Goal: Information Seeking & Learning: Check status

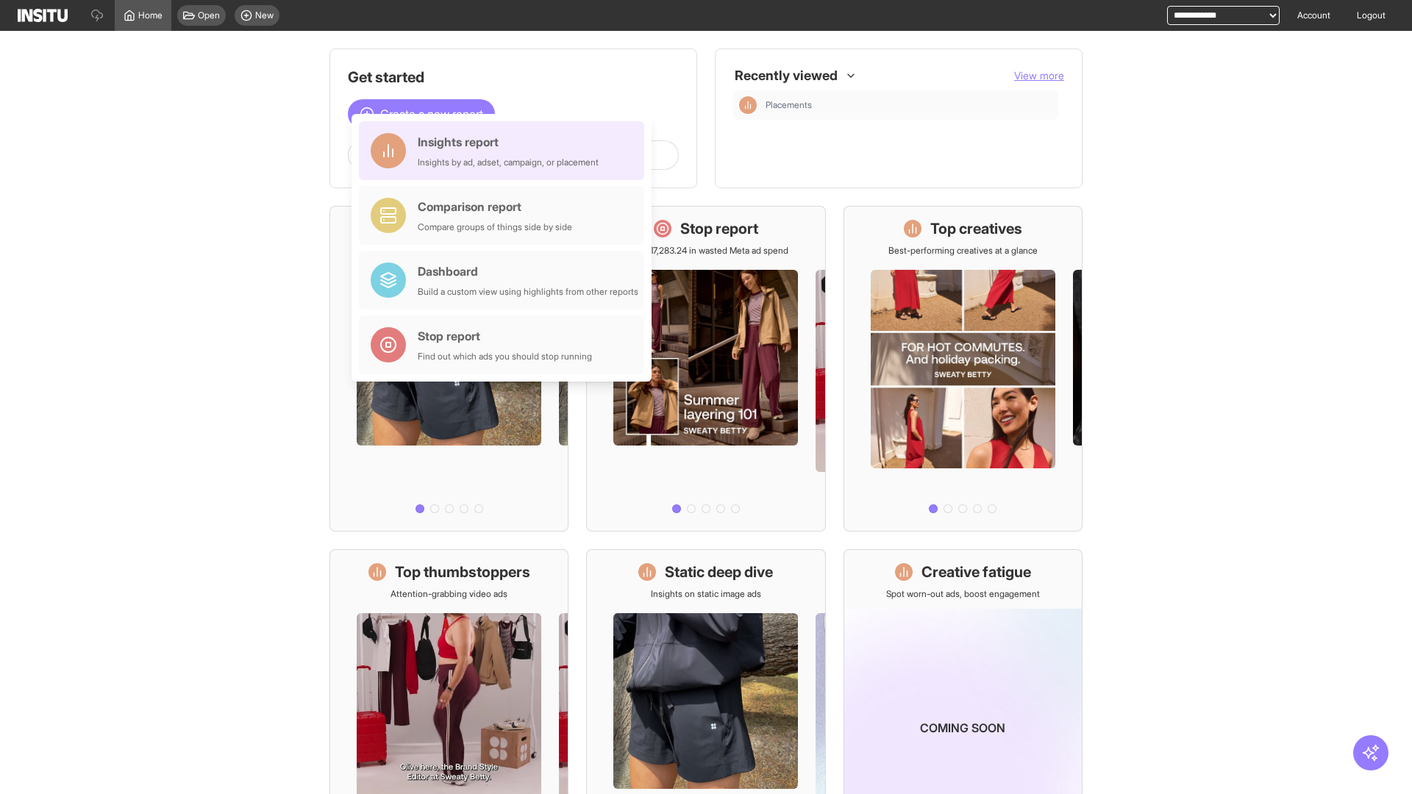
click at [505, 151] on div "Insights report Insights by ad, adset, campaign, or placement" at bounding box center [508, 150] width 181 height 35
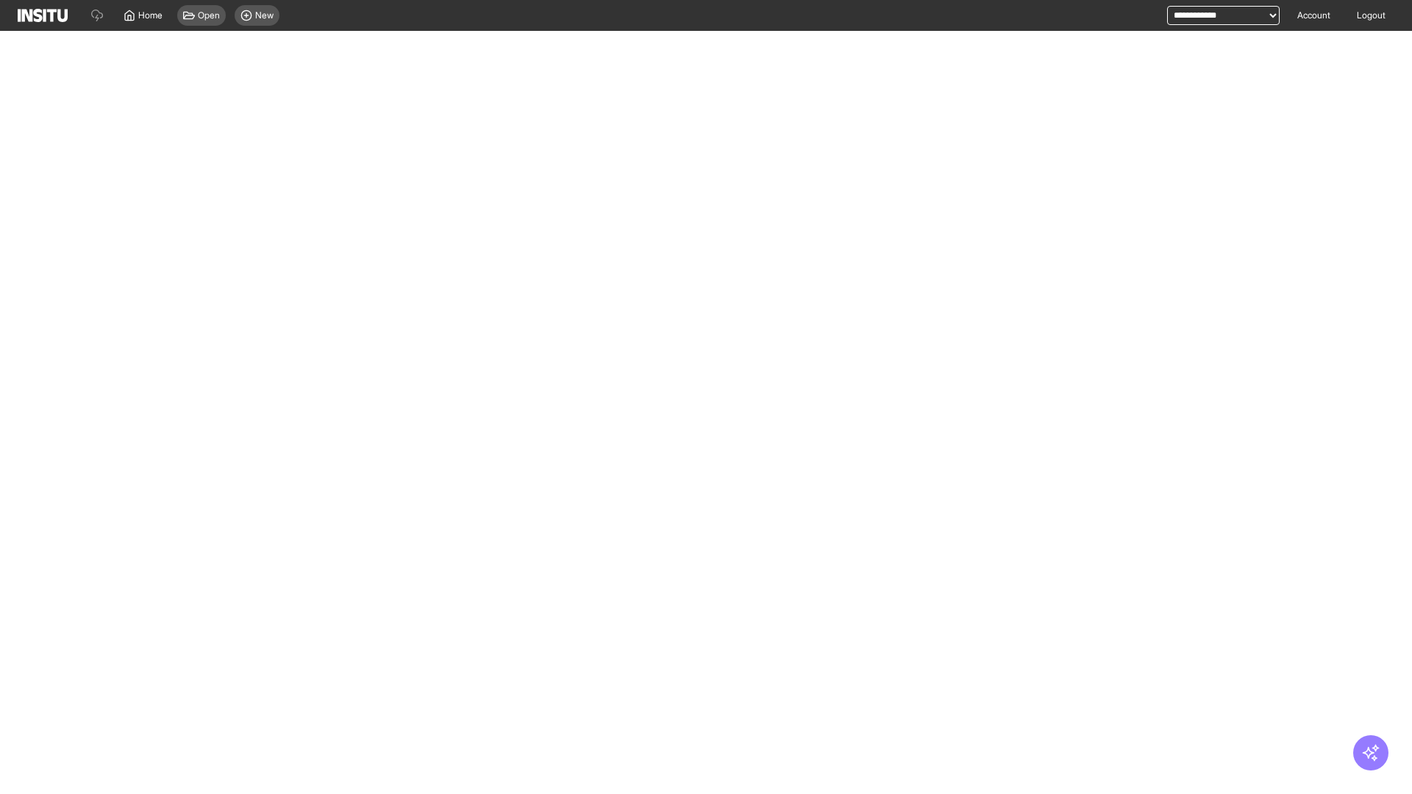
select select "**"
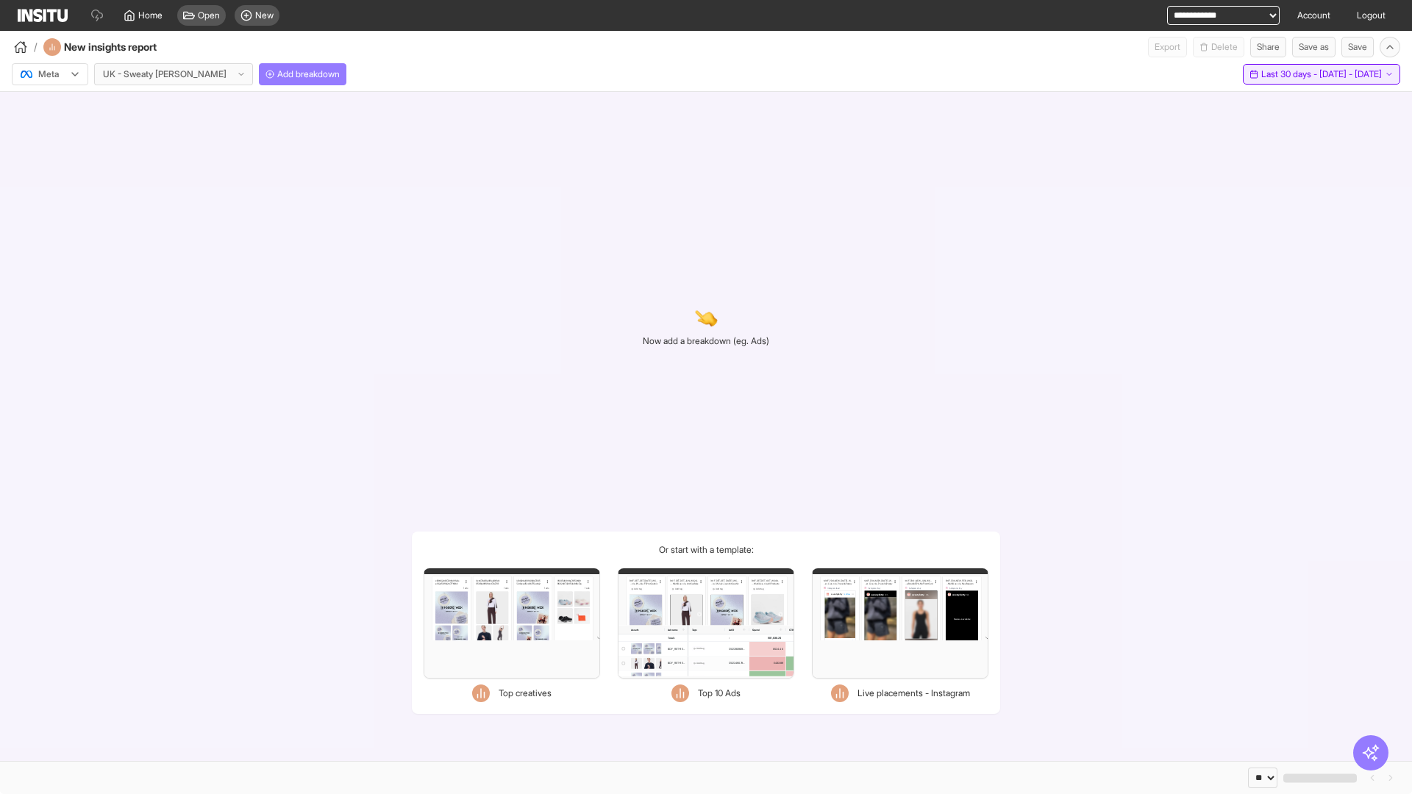
click at [1288, 74] on span "Last 30 days - [DATE] - [DATE]" at bounding box center [1321, 74] width 121 height 12
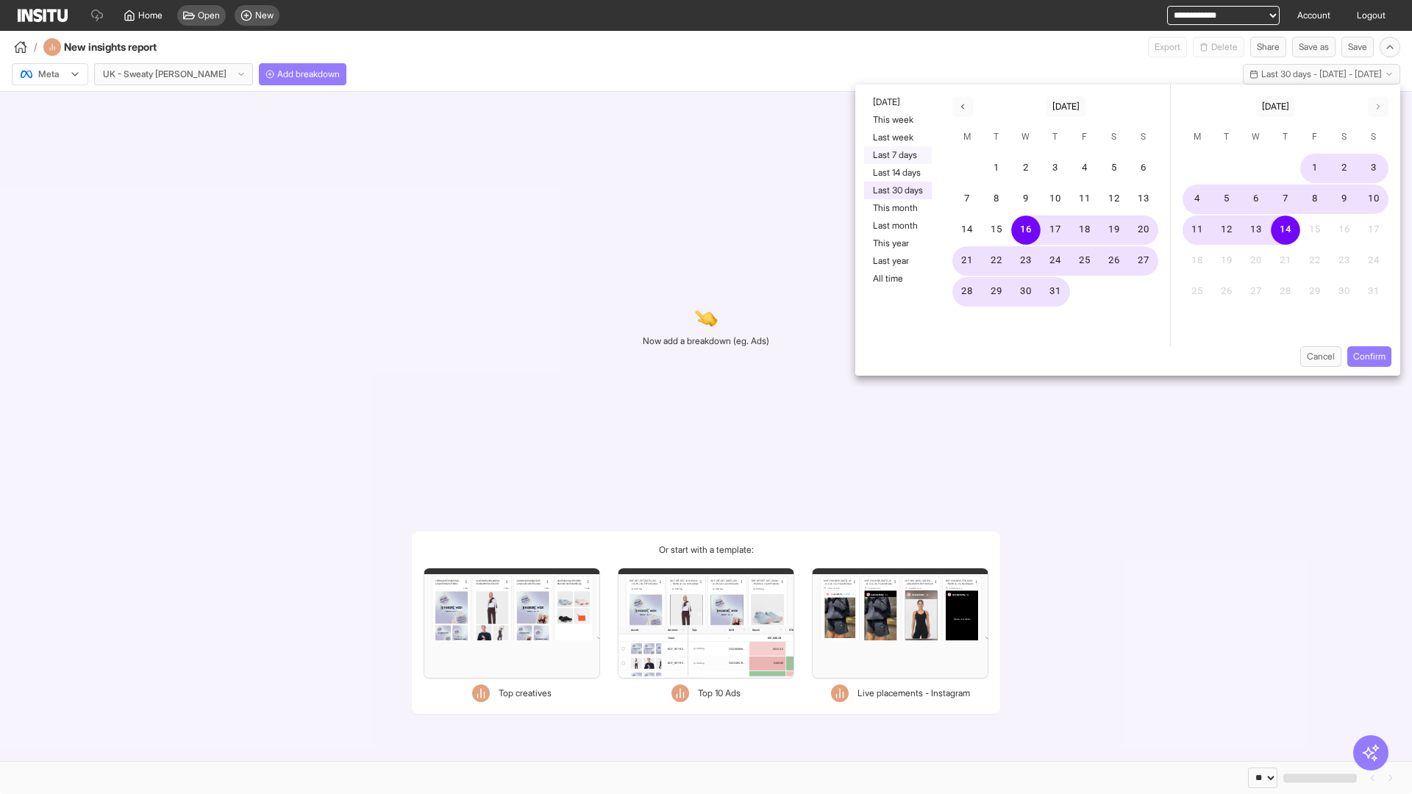
click at [896, 155] on button "Last 7 days" at bounding box center [898, 155] width 68 height 18
